Goal: Task Accomplishment & Management: Use online tool/utility

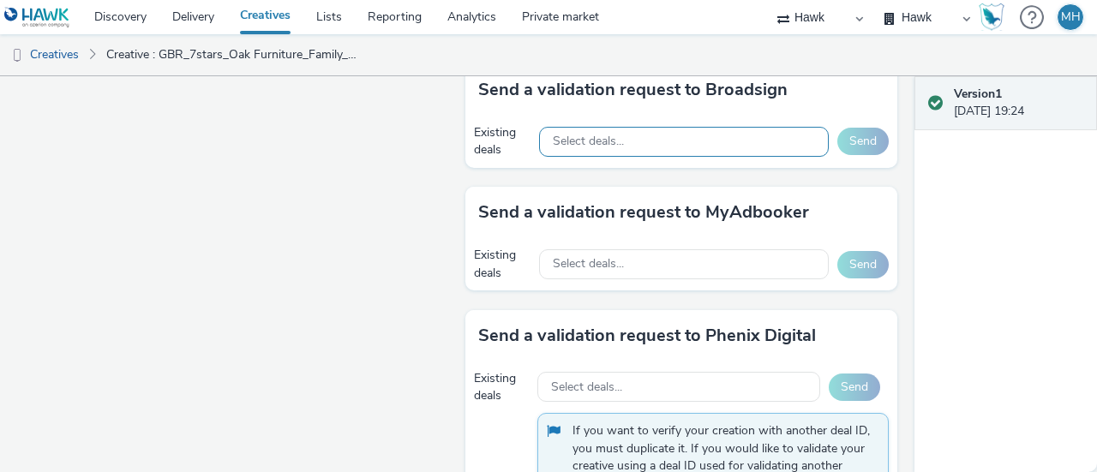
scroll to position [758, 0]
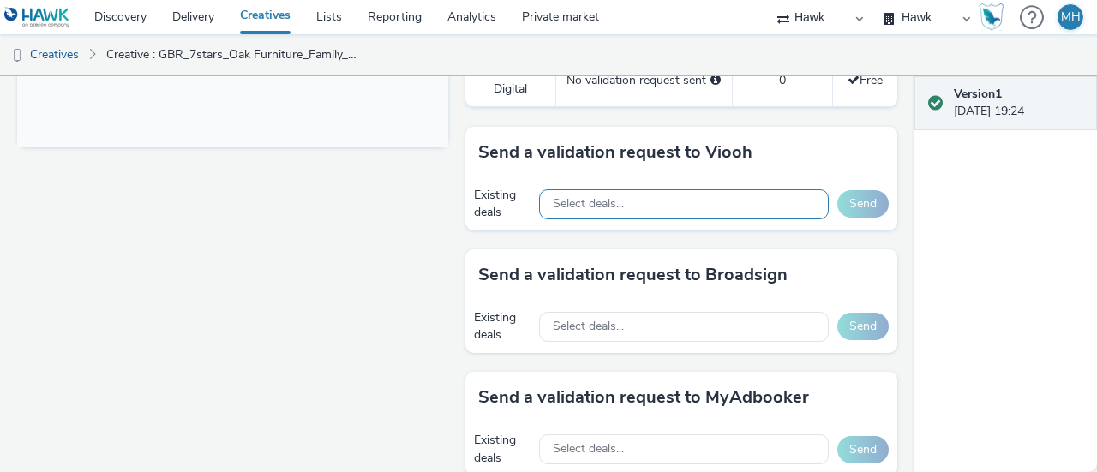
click at [612, 210] on div "Select deals..." at bounding box center [684, 204] width 290 height 30
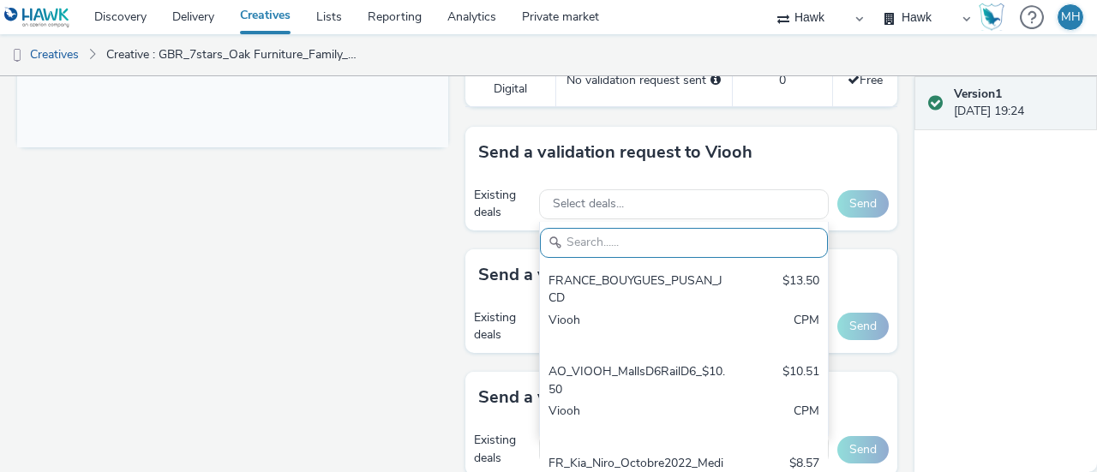
click at [612, 228] on input "text" at bounding box center [684, 243] width 288 height 30
paste input "VIOOH-JCDECAUX_GB-ZoKGWYuWA2"
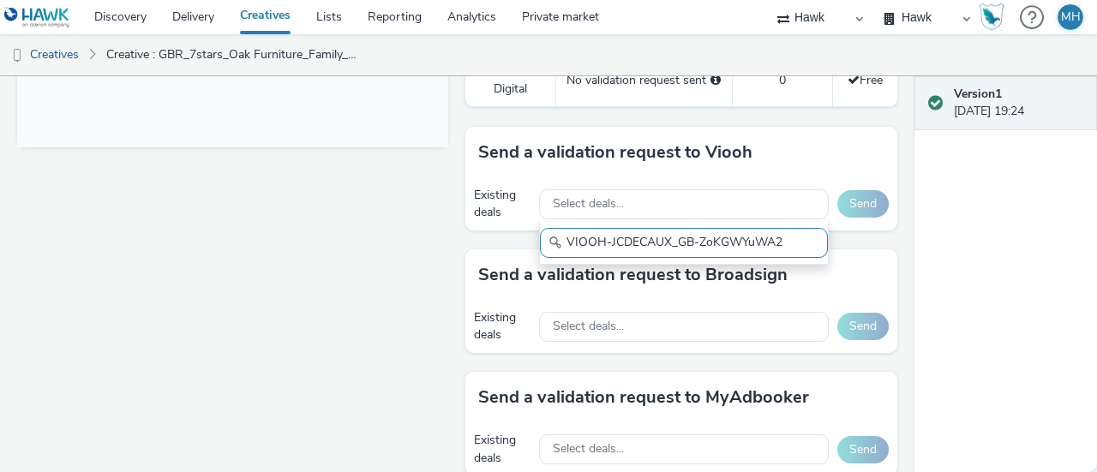
click at [621, 242] on input "VIOOH-JCDECAUX_GB-ZoKGWYuWA2" at bounding box center [684, 243] width 288 height 30
click at [555, 244] on input "VIOOH-JCDECAUX_GB-ZoKGWYuWA2" at bounding box center [684, 243] width 288 height 30
type input "VIOOH-JCDECAUX_GB-ZoKGWYuWA2"
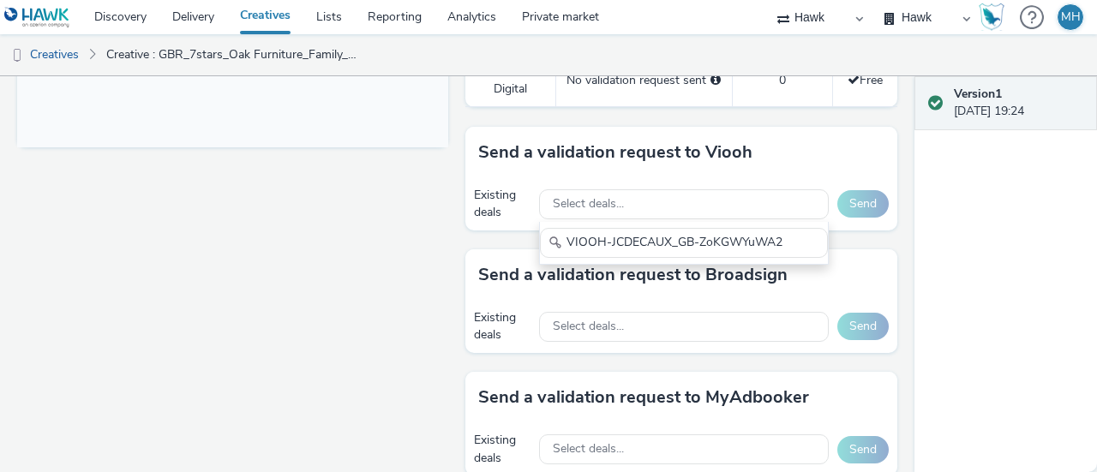
scroll to position [0, 0]
click at [801, 261] on div "Send a validation request to Broadsign" at bounding box center [680, 274] width 431 height 51
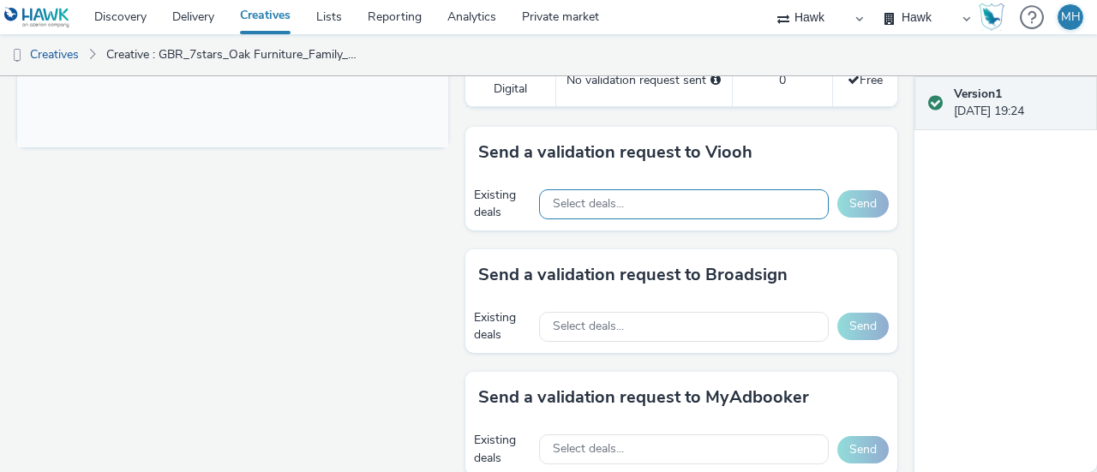
click at [699, 196] on div "Select deals..." at bounding box center [684, 204] width 290 height 30
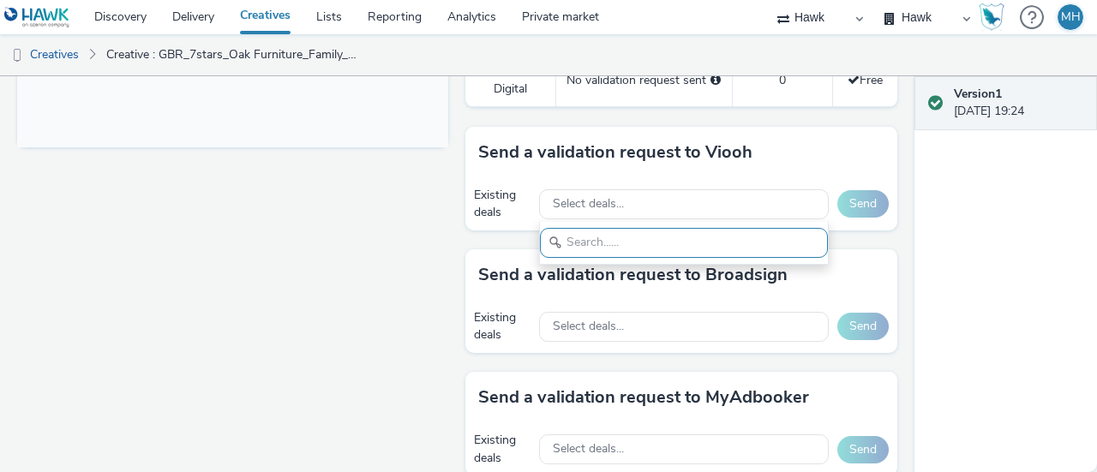
paste input "VIOOH-JCDECAUX_GB-ZoKGWYuWA2"
type input "VIOOH-JCDECAUX_GB-ZoKGWYuWA2"
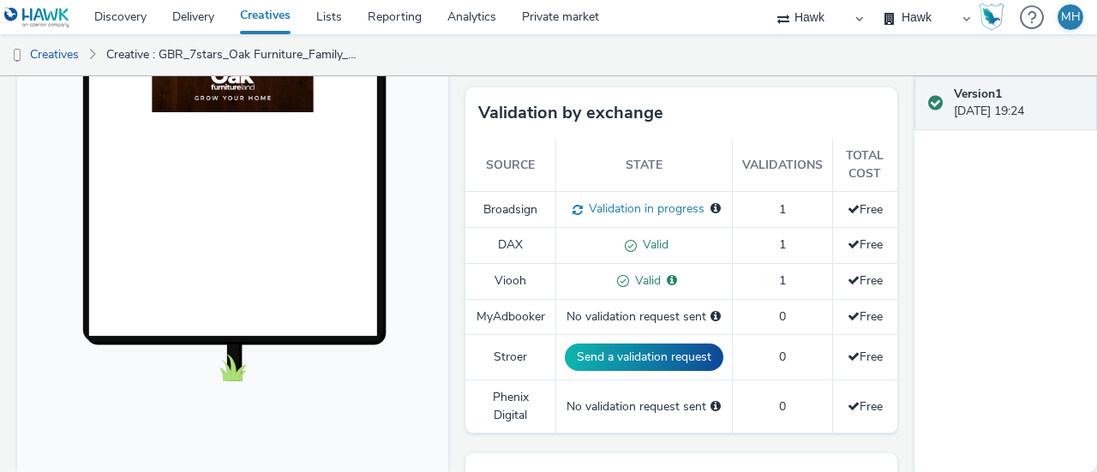
scroll to position [415, 0]
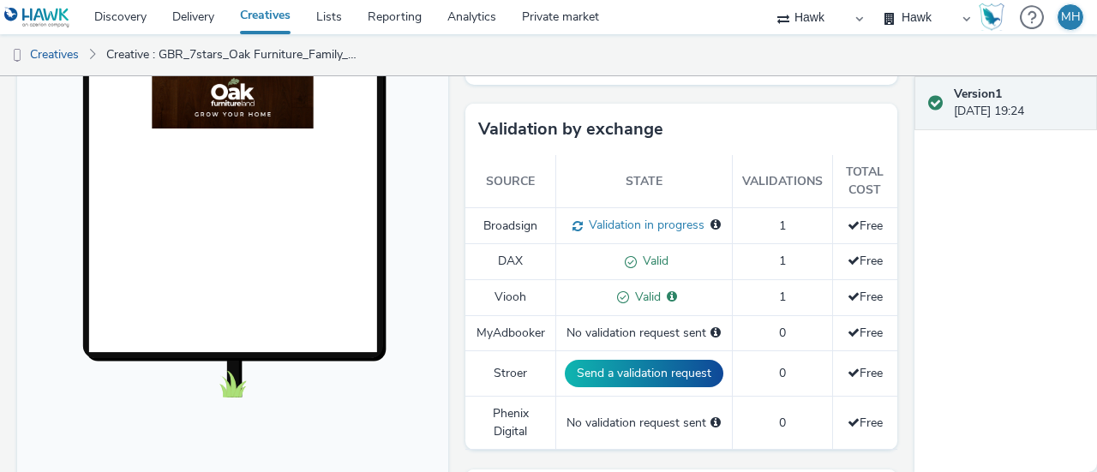
drag, startPoint x: 998, startPoint y: 275, endPoint x: 972, endPoint y: 259, distance: 30.4
click at [997, 275] on div "Version 1 06 October 2025, 19:24" at bounding box center [1005, 274] width 182 height 396
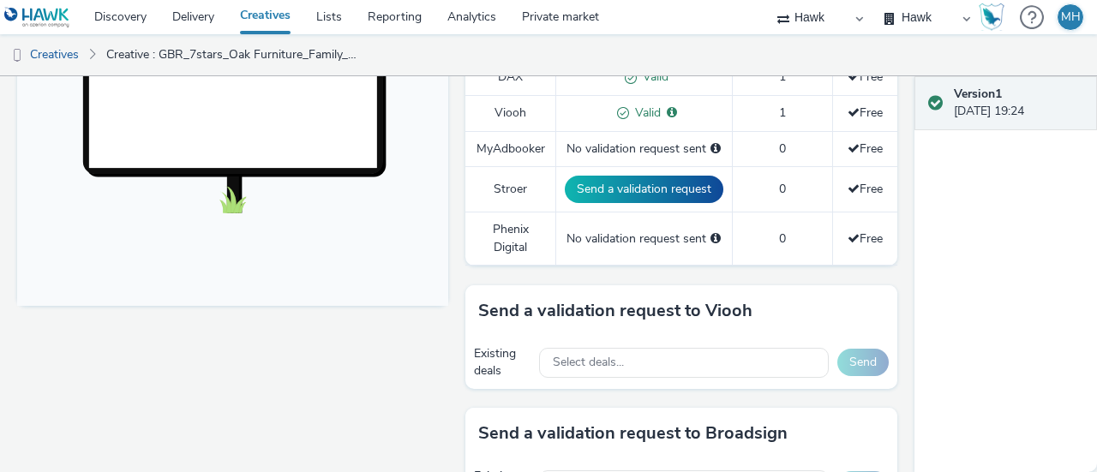
scroll to position [771, 0]
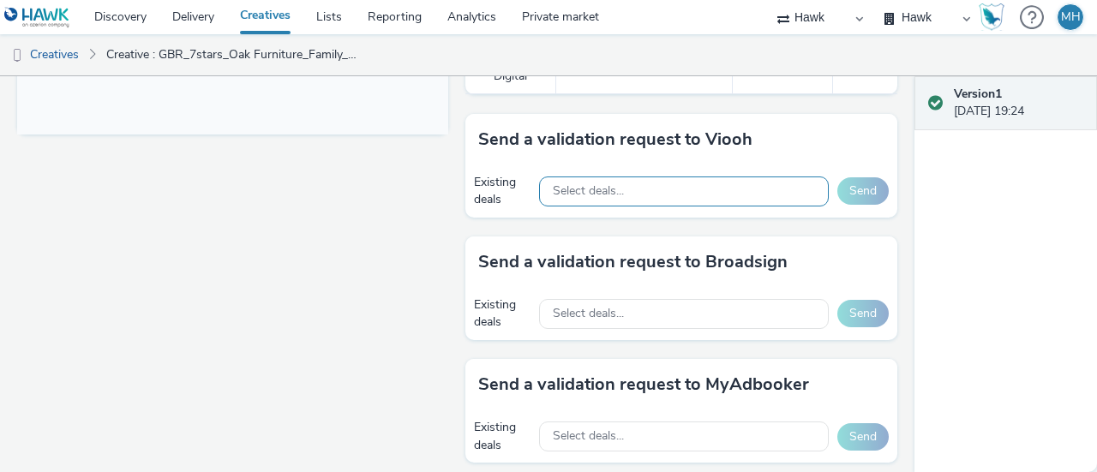
click at [661, 185] on div "Select deals..." at bounding box center [684, 191] width 290 height 30
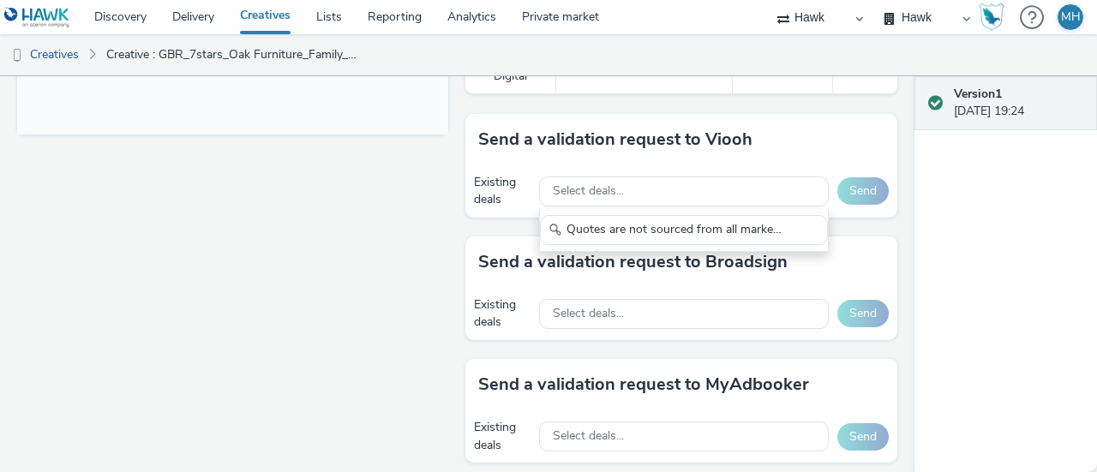
scroll to position [0, 0]
drag, startPoint x: 590, startPoint y: 227, endPoint x: 380, endPoint y: 236, distance: 211.0
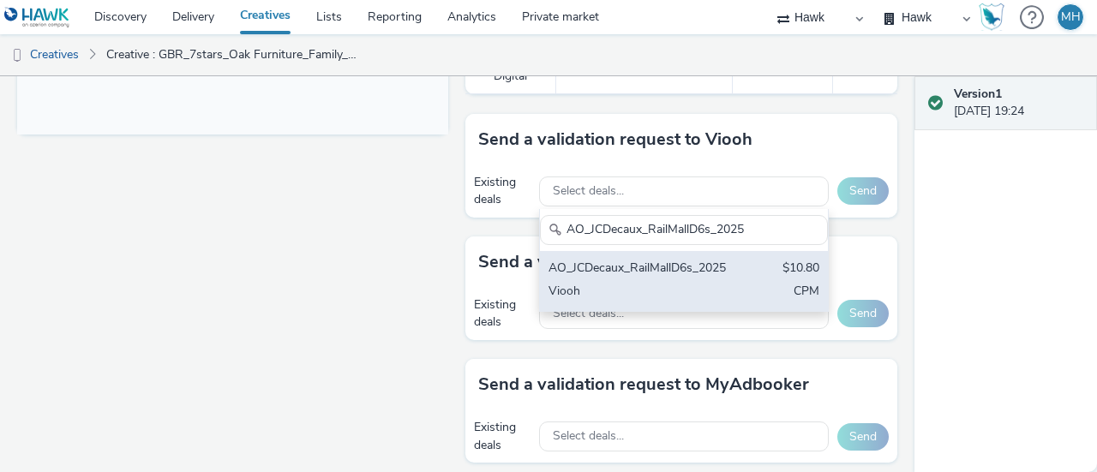
type input "AO_JCDecaux_RailMallD6s_2025"
click at [623, 267] on div "AO_JCDecaux_RailMallD6s_2025" at bounding box center [636, 270] width 177 height 20
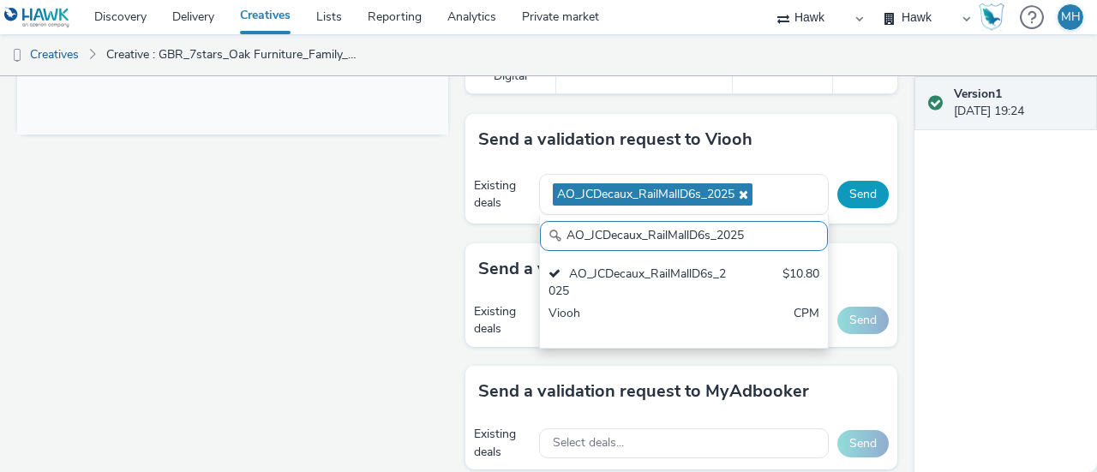
click at [840, 183] on button "Send" at bounding box center [862, 194] width 51 height 27
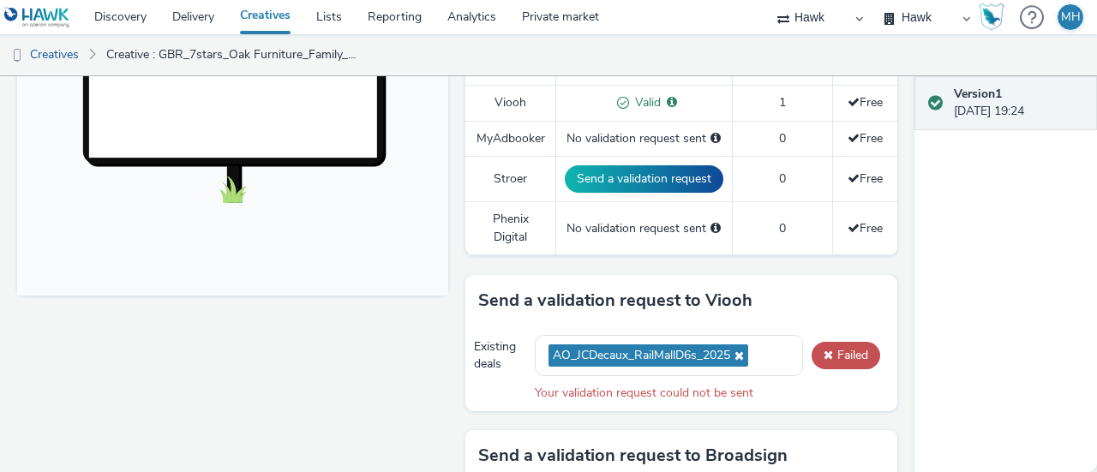
scroll to position [771, 0]
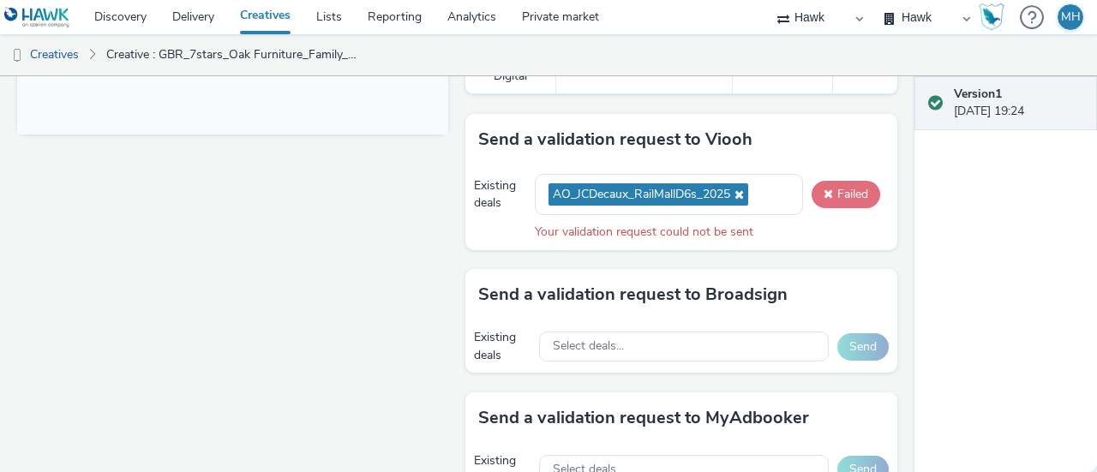
click at [838, 198] on button "Failed" at bounding box center [845, 194] width 69 height 27
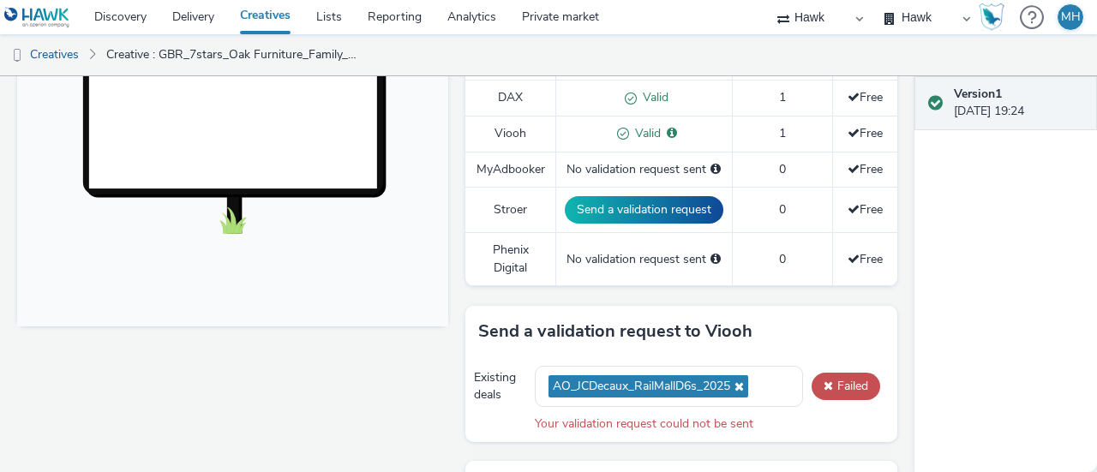
scroll to position [428, 0]
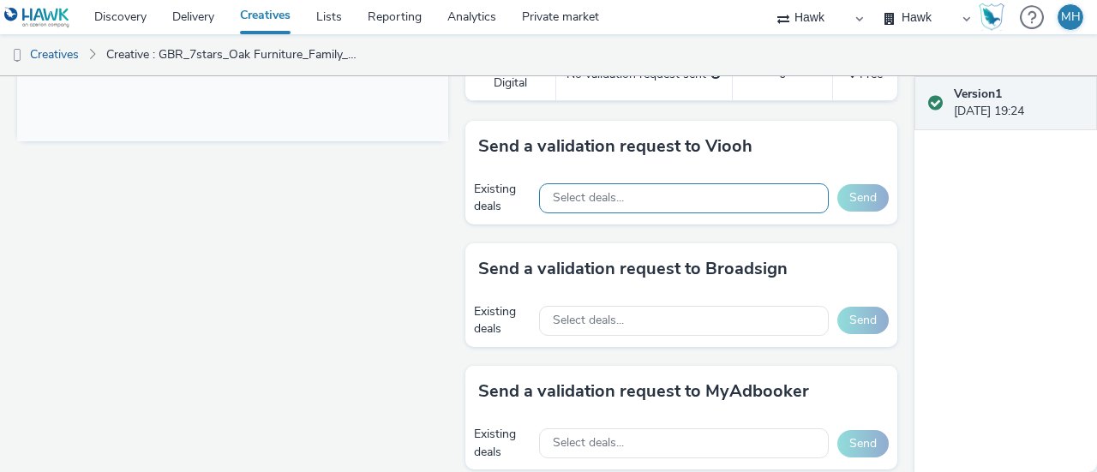
scroll to position [771, 0]
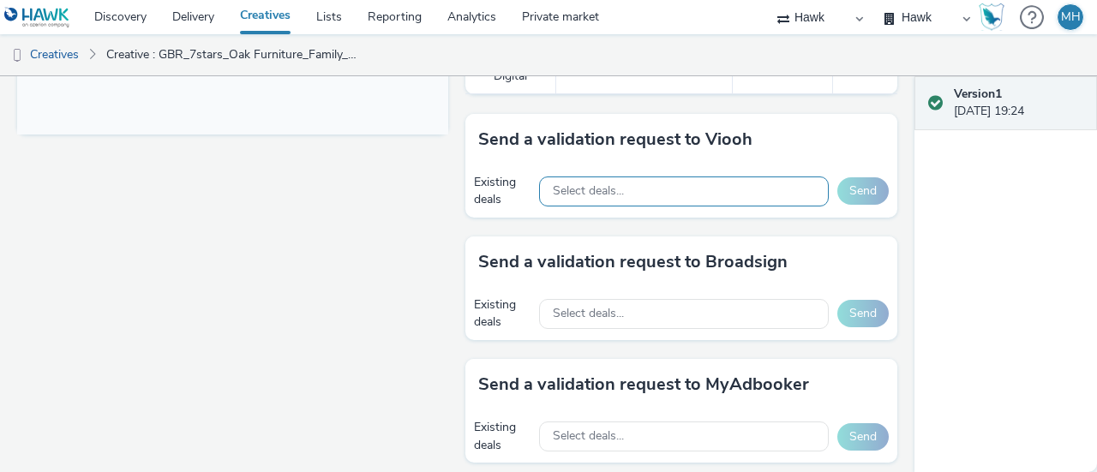
click at [625, 183] on div "Select deals..." at bounding box center [684, 191] width 290 height 30
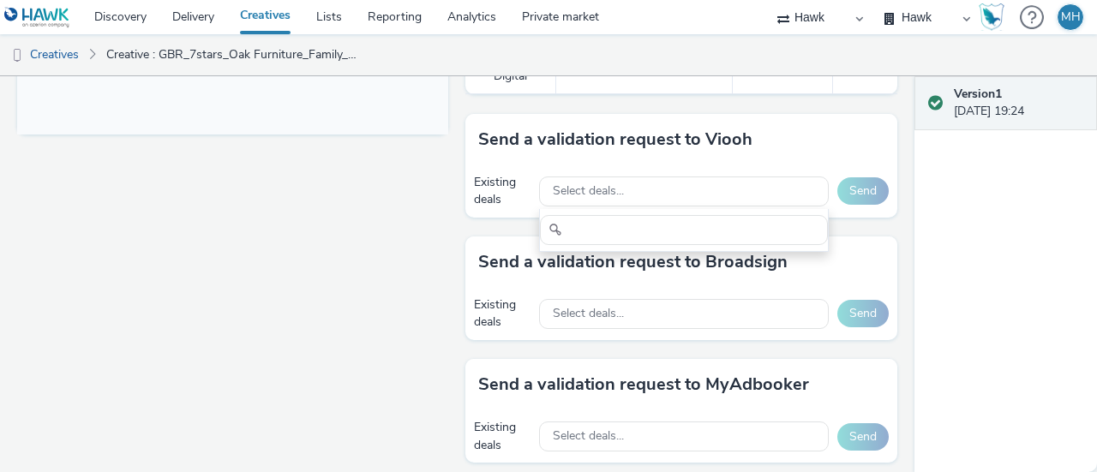
scroll to position [0, 0]
drag, startPoint x: 589, startPoint y: 230, endPoint x: 227, endPoint y: 295, distance: 368.0
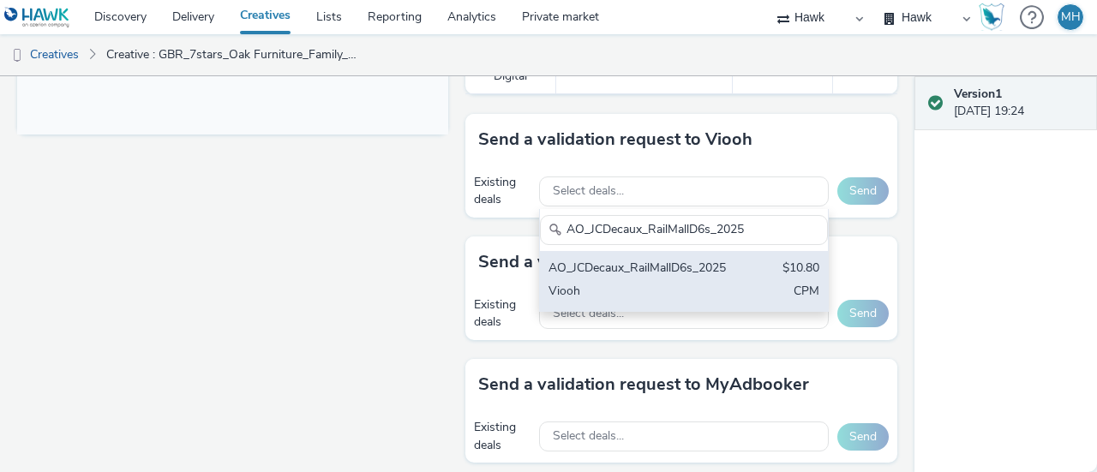
type input "AO_JCDecaux_RailMallD6s_2025"
click at [651, 277] on div "AO_JCDecaux_RailMallD6s_2025" at bounding box center [636, 270] width 177 height 20
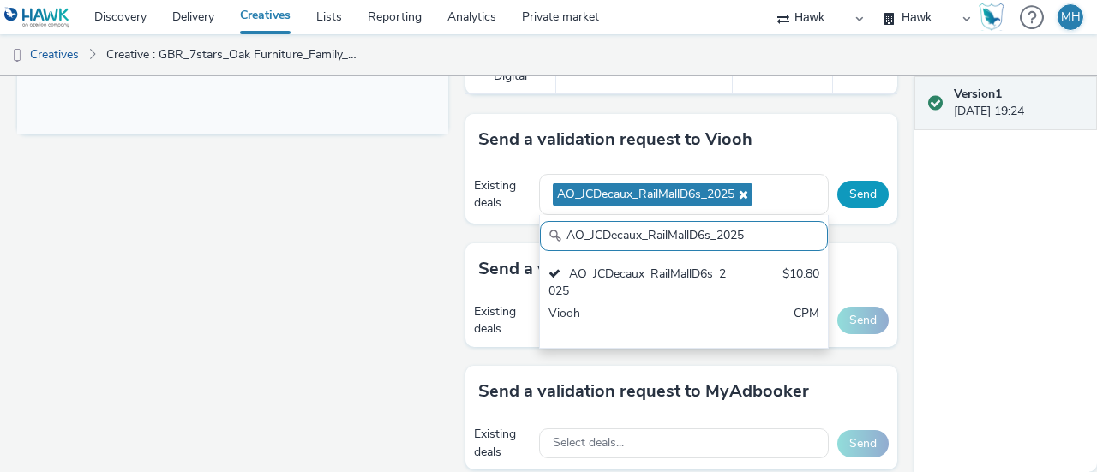
click at [855, 200] on button "Send" at bounding box center [862, 194] width 51 height 27
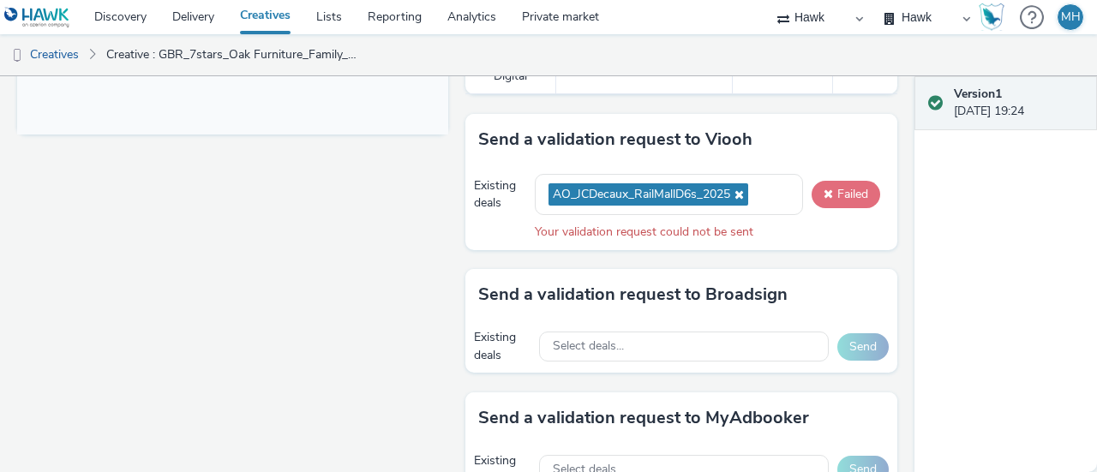
click at [836, 186] on button "Failed" at bounding box center [845, 194] width 69 height 27
click at [839, 198] on button "Failed" at bounding box center [845, 194] width 69 height 27
click at [840, 196] on button "Failed" at bounding box center [845, 194] width 69 height 27
click at [737, 184] on span "AO_JCDecaux_RailMallD6s_2025" at bounding box center [648, 194] width 200 height 23
click at [732, 194] on icon at bounding box center [737, 194] width 14 height 12
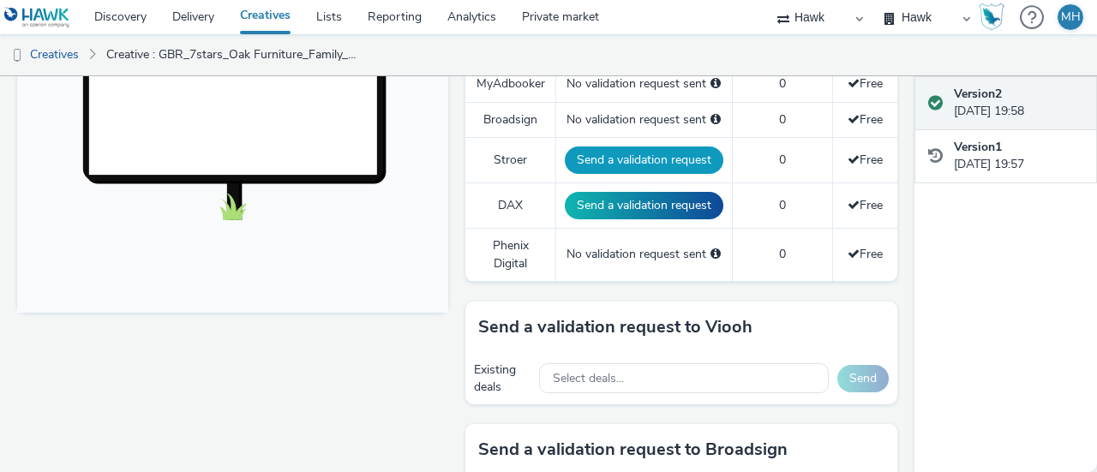
scroll to position [685, 0]
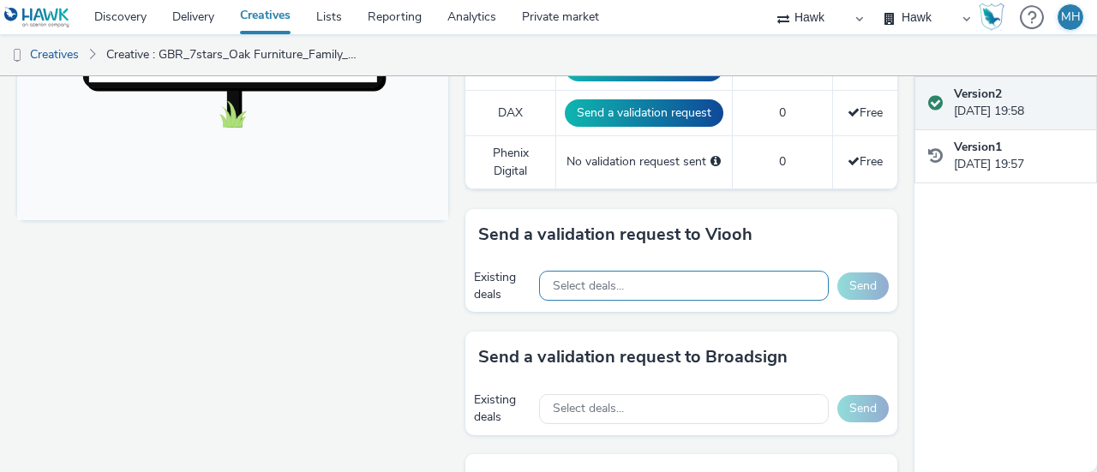
click at [588, 279] on span "Select deals..." at bounding box center [588, 286] width 71 height 15
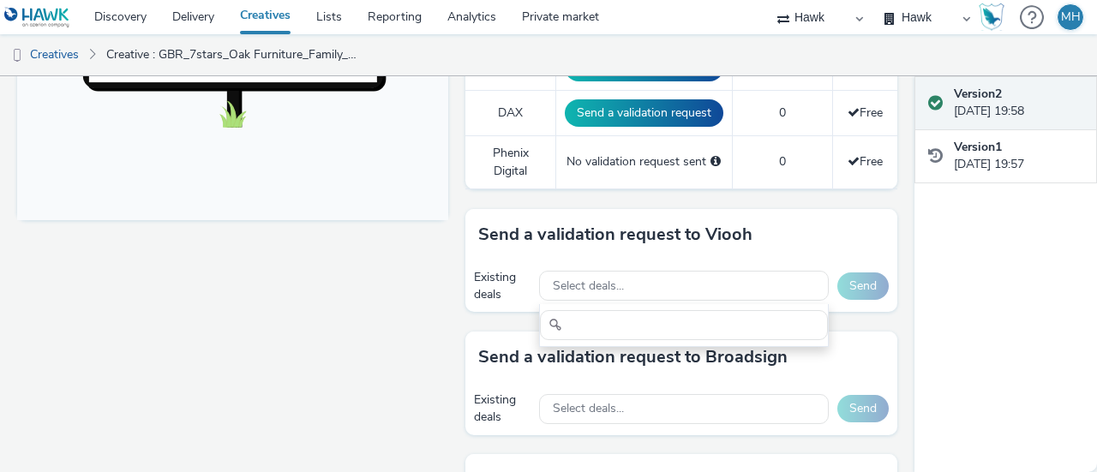
scroll to position [0, 0]
drag, startPoint x: 595, startPoint y: 320, endPoint x: 411, endPoint y: 319, distance: 183.3
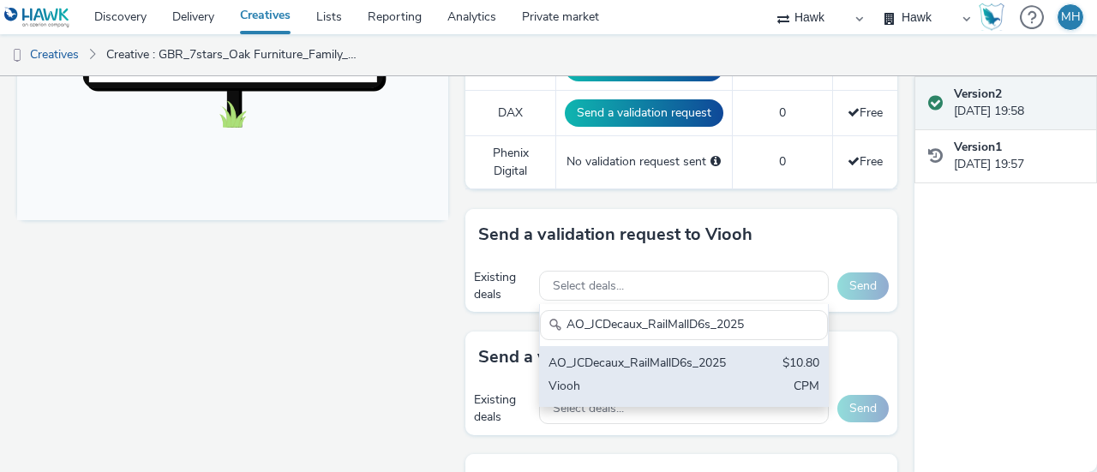
type input "AO_JCDecaux_RailMallD6s_2025"
click at [747, 406] on div "AO_JCDecaux_RailMallD6s_2025 $10.80 Viooh CPM" at bounding box center [684, 376] width 288 height 60
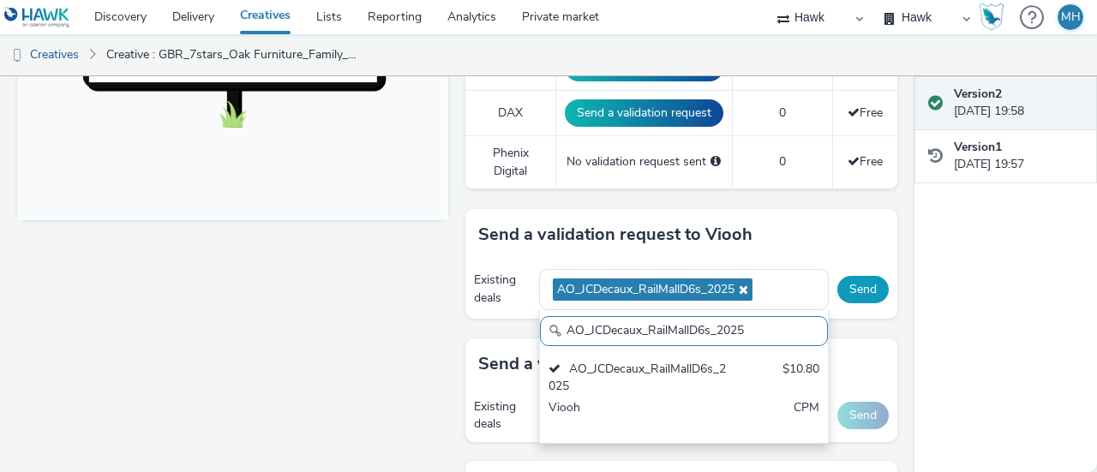
click at [842, 284] on button "Send" at bounding box center [862, 289] width 51 height 27
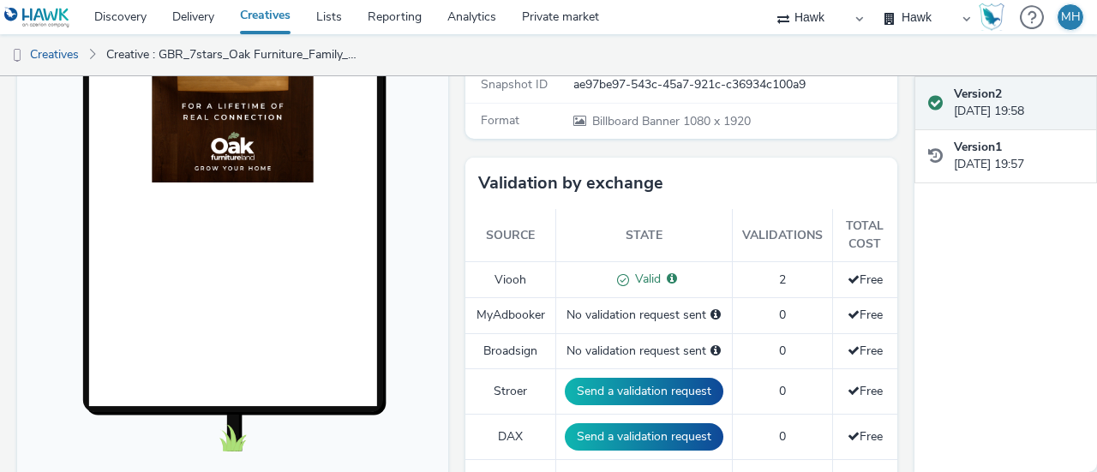
scroll to position [428, 0]
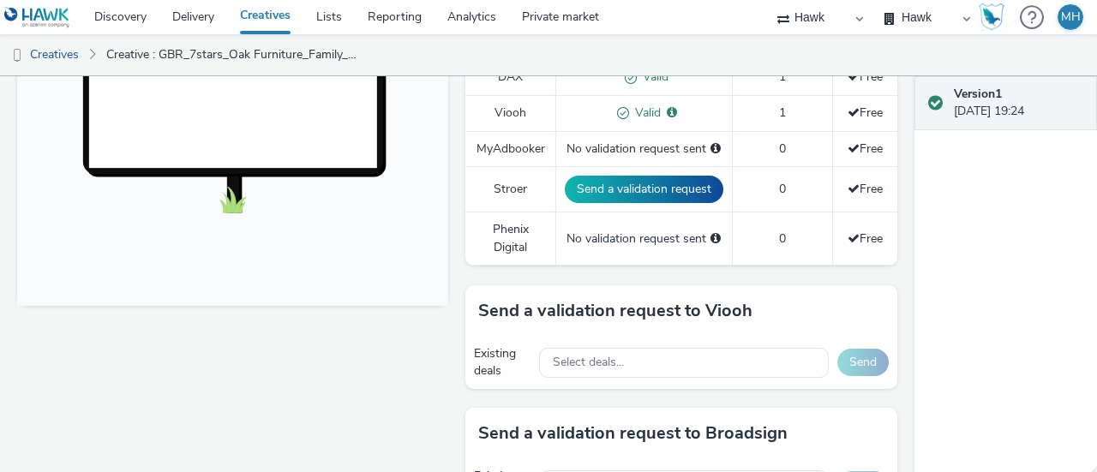
scroll to position [771, 0]
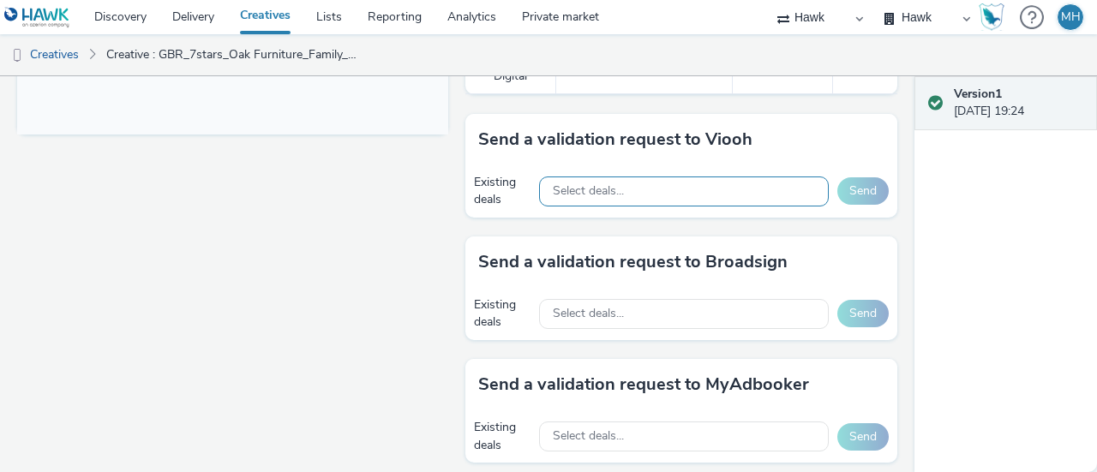
click at [625, 188] on div "Select deals..." at bounding box center [684, 191] width 290 height 30
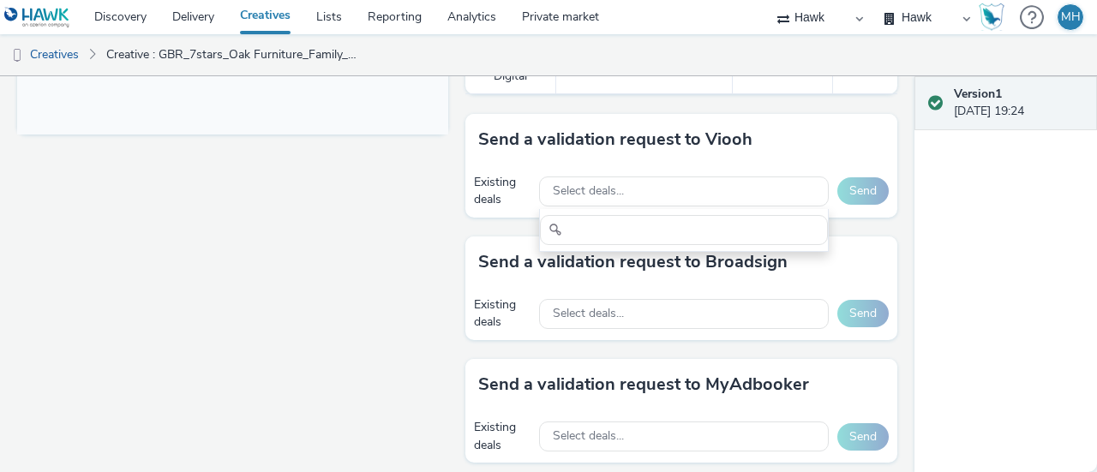
scroll to position [0, 0]
drag, startPoint x: 591, startPoint y: 228, endPoint x: 111, endPoint y: 328, distance: 490.9
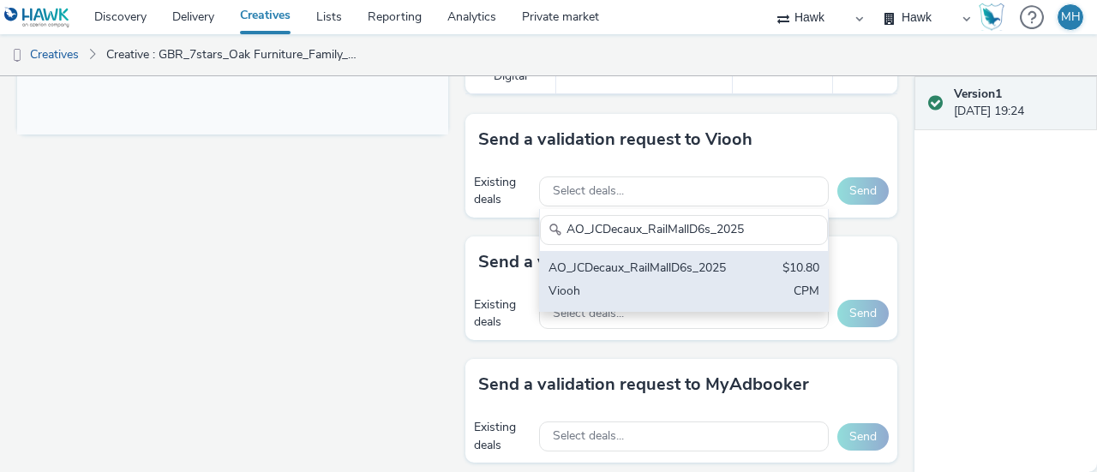
type input "AO_JCDecaux_RailMallD6s_2025"
click at [634, 279] on div "AO_JCDecaux_RailMallD6s_2025" at bounding box center [636, 270] width 177 height 20
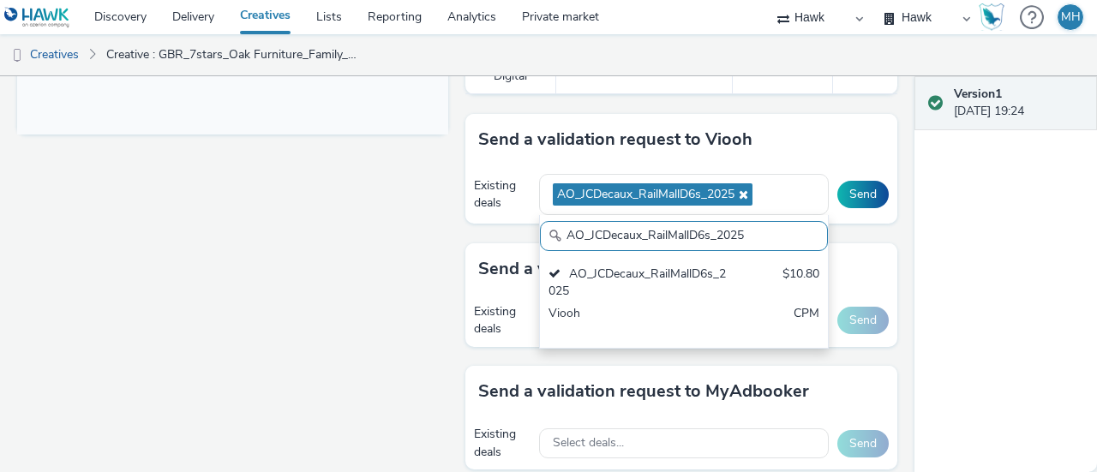
click at [874, 201] on div "Send" at bounding box center [862, 194] width 51 height 27
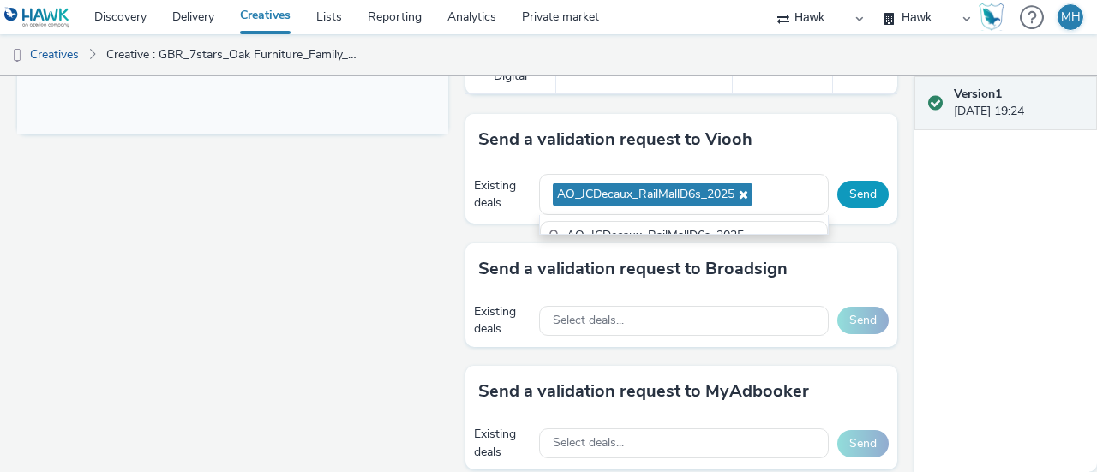
click at [863, 191] on button "Send" at bounding box center [862, 194] width 51 height 27
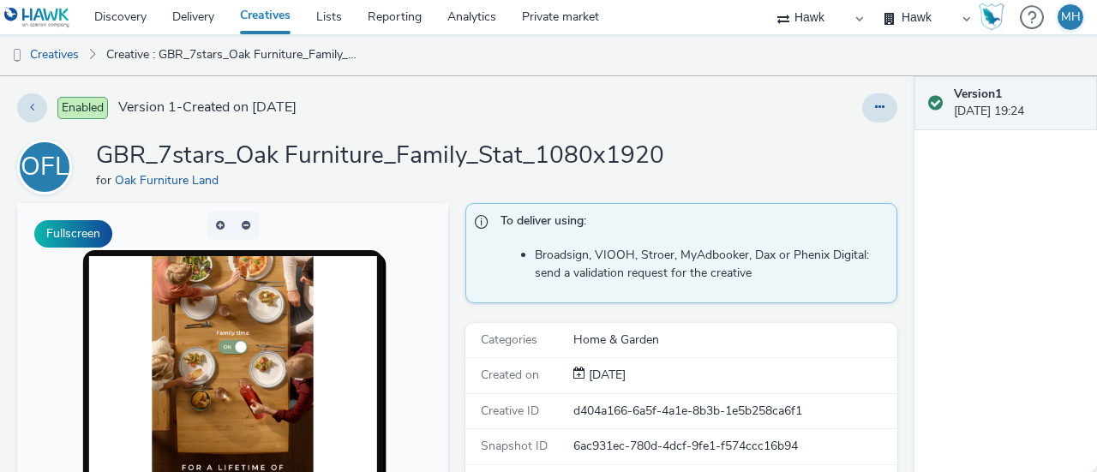
click at [266, 16] on link "Creatives" at bounding box center [265, 17] width 76 height 34
